Goal: Task Accomplishment & Management: Manage account settings

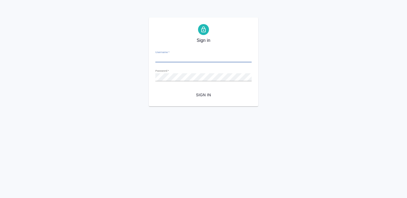
type input "[EMAIL_ADDRESS][DOMAIN_NAME]"
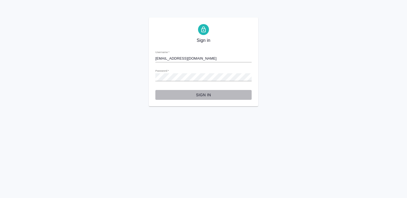
click at [205, 98] on button "Sign in" at bounding box center [203, 95] width 96 height 10
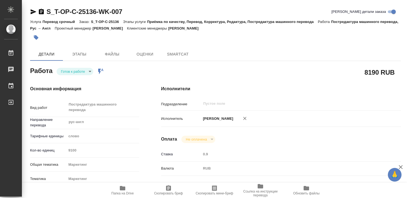
type textarea "x"
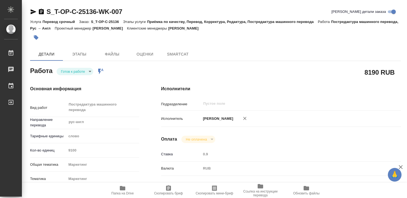
type textarea "x"
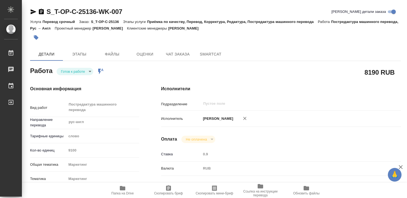
type textarea "x"
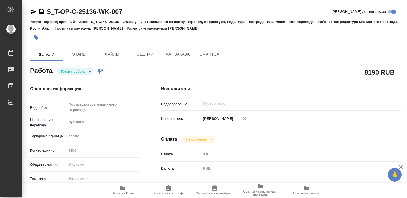
type textarea "x"
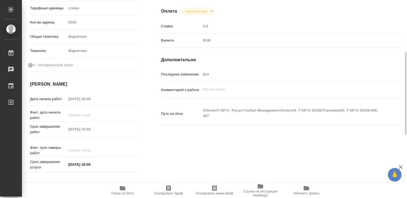
scroll to position [132, 0]
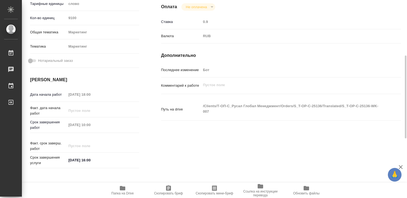
click at [173, 133] on div "Исполнители Подразделение ​ Исполнитель Крицкая Кристина Оплата Не оплачена not…" at bounding box center [281, 61] width 262 height 239
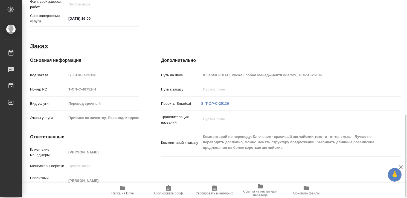
scroll to position [274, 0]
type textarea "x"
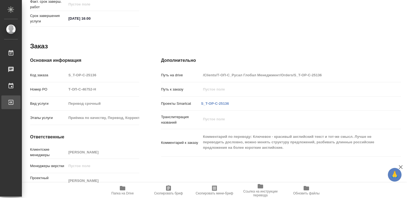
type textarea "x"
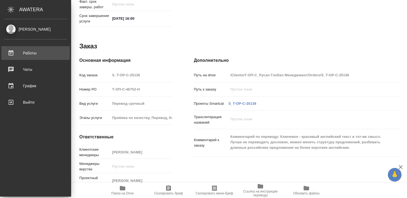
type textarea "x"
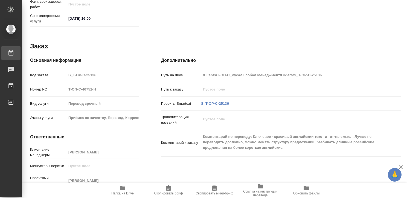
click at [21, 54] on link "Работы" at bounding box center [10, 53] width 19 height 14
type textarea "x"
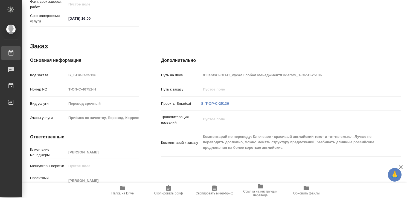
type textarea "x"
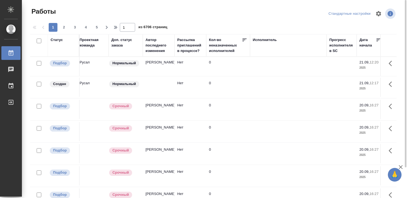
scroll to position [0, 194]
click at [256, 39] on div "Исполнитель" at bounding box center [263, 39] width 24 height 5
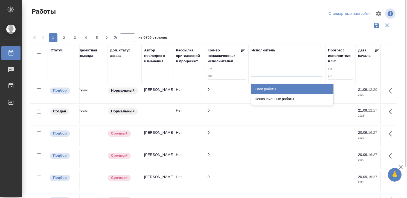
click at [257, 71] on div at bounding box center [286, 72] width 71 height 8
click at [258, 86] on div "Свои работы" at bounding box center [292, 89] width 82 height 10
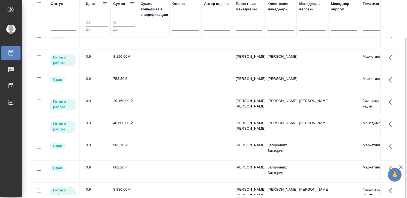
scroll to position [126, 545]
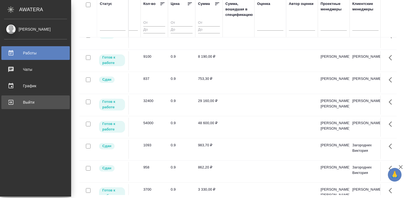
click at [9, 100] on div "Выйти" at bounding box center [35, 102] width 63 height 8
